Goal: Ask a question

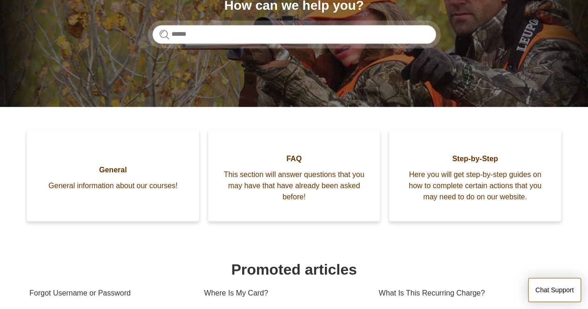
scroll to position [139, 0]
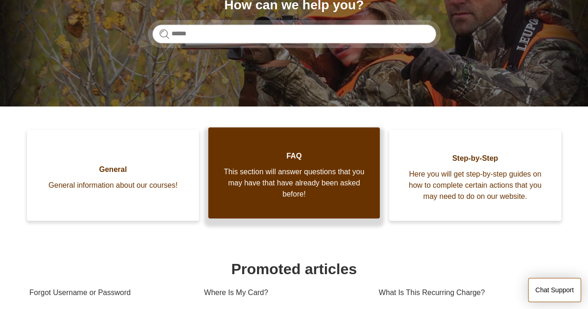
click at [321, 168] on span "This section will answer questions that you may have that have already been ask…" at bounding box center [294, 182] width 144 height 33
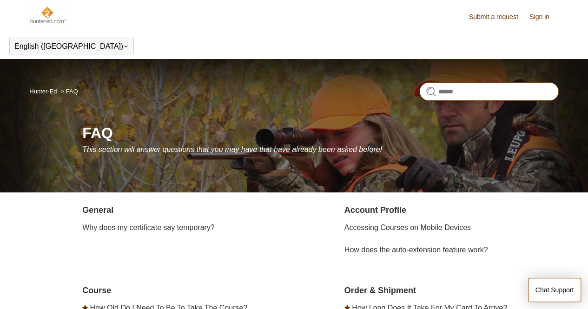
click at [461, 89] on input "Search" at bounding box center [488, 91] width 139 height 19
type input "**********"
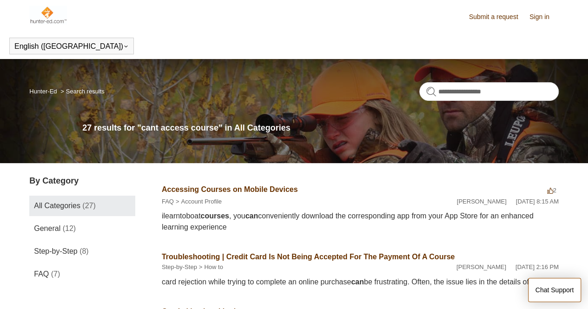
click at [497, 16] on link "Submit a request" at bounding box center [498, 17] width 59 height 10
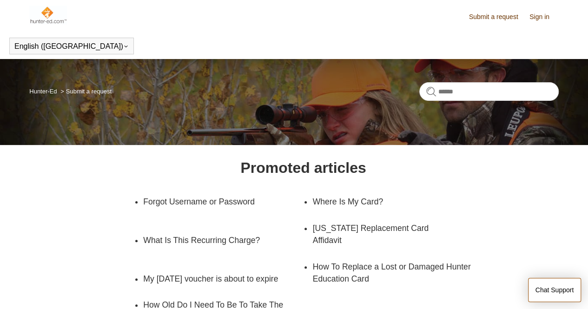
click at [543, 16] on link "Sign in" at bounding box center [544, 17] width 29 height 10
